Goal: Task Accomplishment & Management: Manage account settings

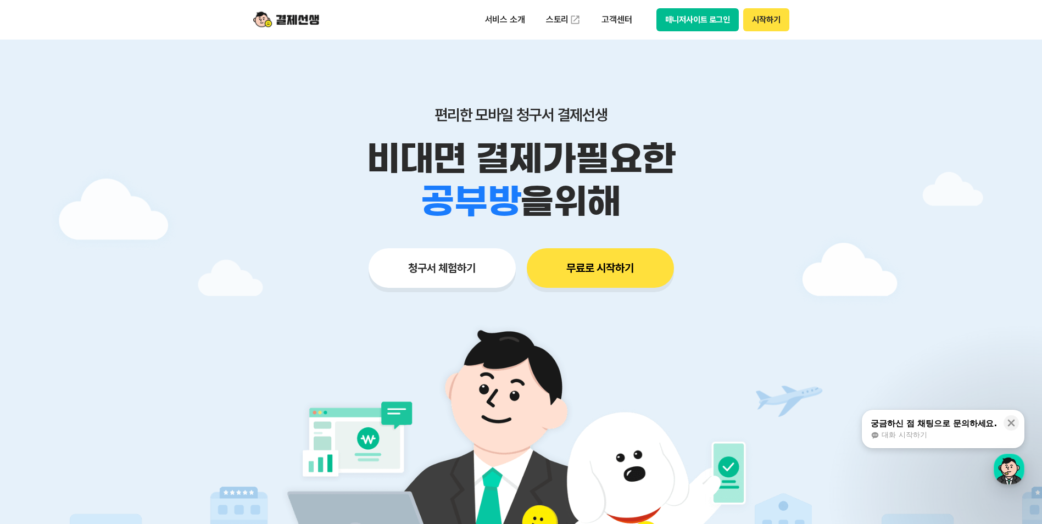
click at [691, 32] on div "서비스 소개 스토리 고객센터 매니저사이트 로그인 시작하기" at bounding box center [521, 20] width 562 height 40
click at [696, 26] on button "매니저사이트 로그인" at bounding box center [697, 19] width 83 height 23
click at [717, 16] on button "매니저사이트 로그인" at bounding box center [697, 19] width 83 height 23
